Goal: Task Accomplishment & Management: Complete application form

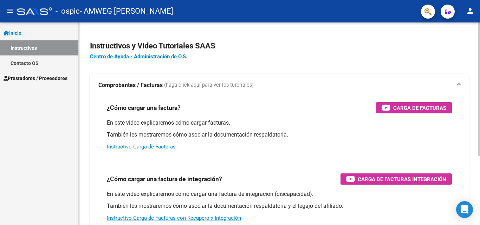
click at [250, 74] on div "Instructivos y Video Tutoriales SAAS Centro de Ayuda - Administración de O.S. C…" at bounding box center [279, 176] width 401 height 308
click at [6, 11] on button "menu" at bounding box center [10, 11] width 14 height 14
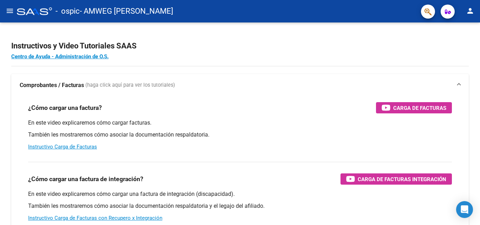
click at [9, 11] on mat-icon "menu" at bounding box center [10, 11] width 8 height 8
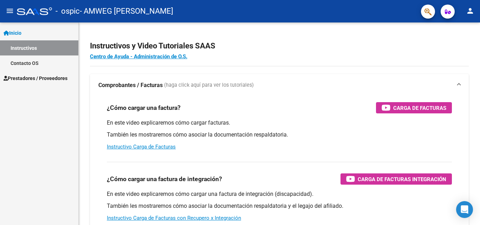
click at [37, 77] on span "Prestadores / Proveedores" at bounding box center [36, 79] width 64 height 8
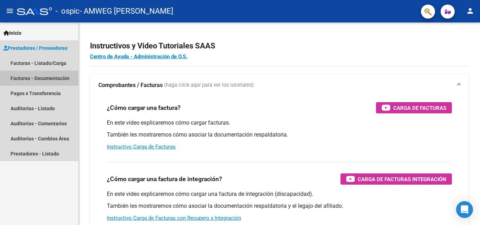
click at [60, 79] on link "Facturas - Documentación" at bounding box center [39, 78] width 78 height 15
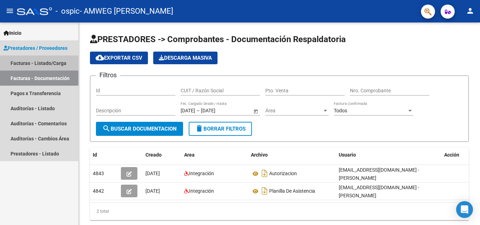
click at [54, 62] on link "Facturas - Listado/Carga" at bounding box center [39, 63] width 78 height 15
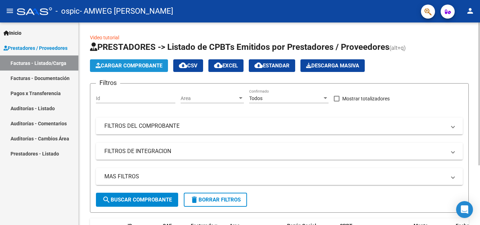
click at [147, 70] on button "Cargar Comprobante" at bounding box center [129, 65] width 78 height 13
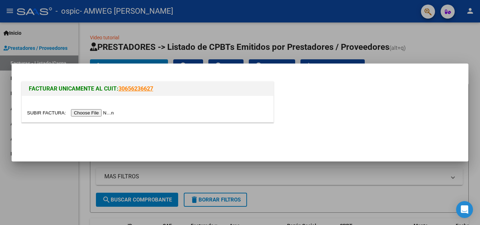
click at [111, 113] on input "file" at bounding box center [71, 112] width 89 height 7
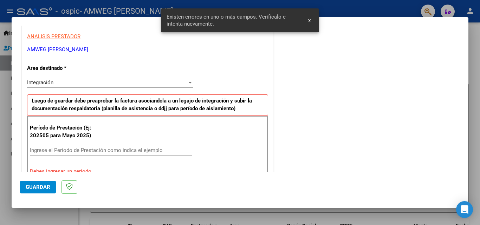
scroll to position [89, 0]
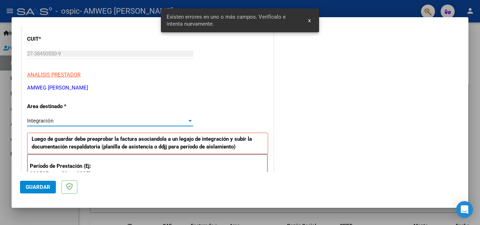
click at [187, 123] on div at bounding box center [190, 121] width 6 height 6
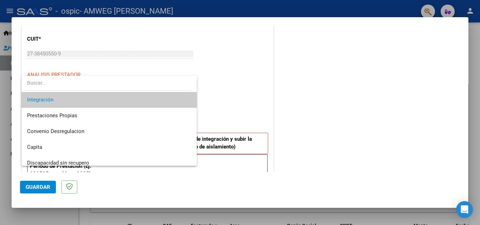
scroll to position [52, 0]
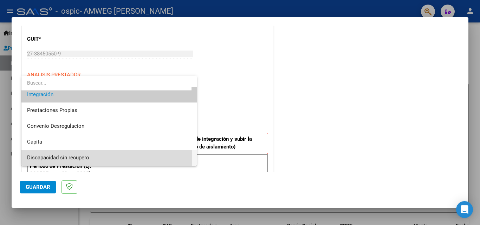
click at [91, 157] on span "Discapacidad sin recupero" at bounding box center [109, 158] width 164 height 16
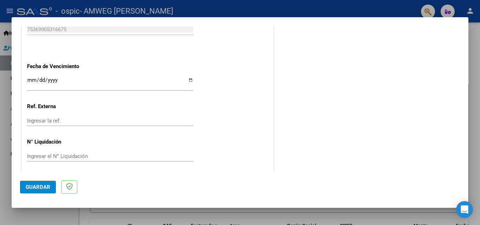
scroll to position [401, 0]
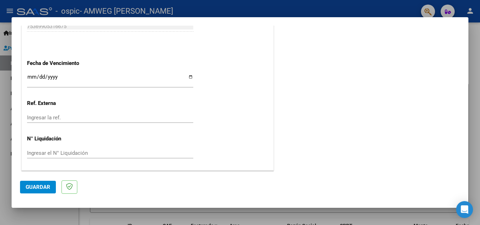
click at [41, 73] on div "Ingresar la fecha" at bounding box center [110, 79] width 166 height 15
click at [187, 76] on input "Ingresar la fecha" at bounding box center [110, 79] width 166 height 11
type input "[DATE]"
click at [29, 80] on input "[DATE]" at bounding box center [110, 79] width 166 height 11
type input "[DATE]"
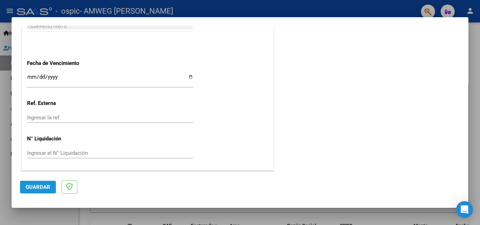
click at [50, 189] on span "Guardar" at bounding box center [38, 187] width 25 height 6
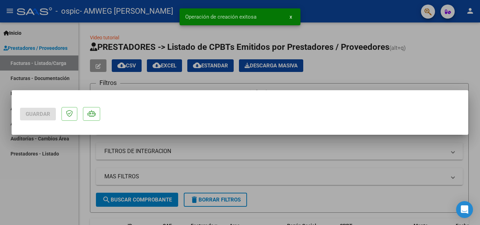
scroll to position [0, 0]
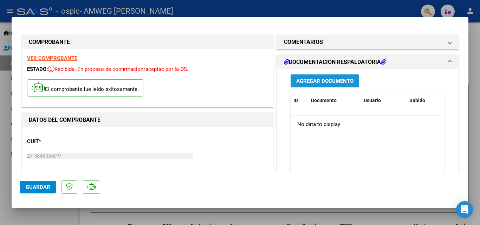
click at [317, 77] on button "Agregar Documento" at bounding box center [325, 81] width 69 height 13
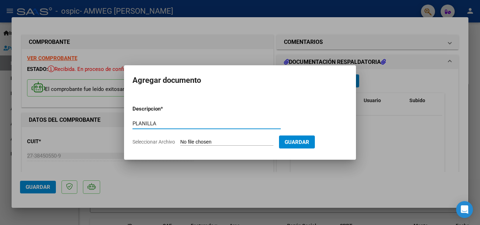
type input "PLANILLA"
click at [247, 139] on input "Seleccionar Archivo" at bounding box center [226, 142] width 93 height 7
